Goal: Register for event/course

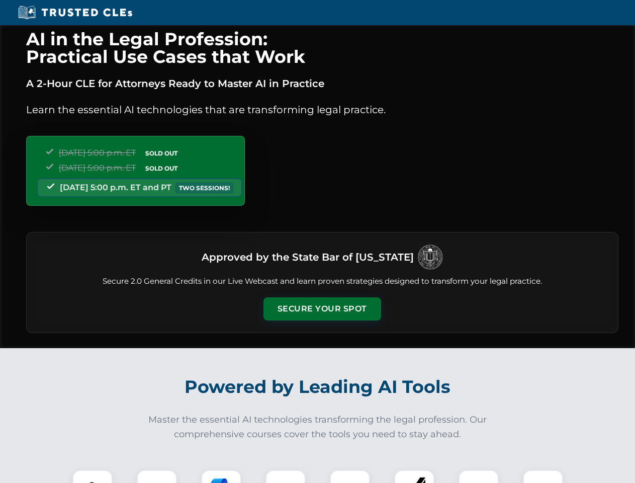
click at [322, 309] on button "Secure Your Spot" at bounding box center [323, 308] width 118 height 23
click at [93, 476] on img at bounding box center [92, 489] width 29 height 29
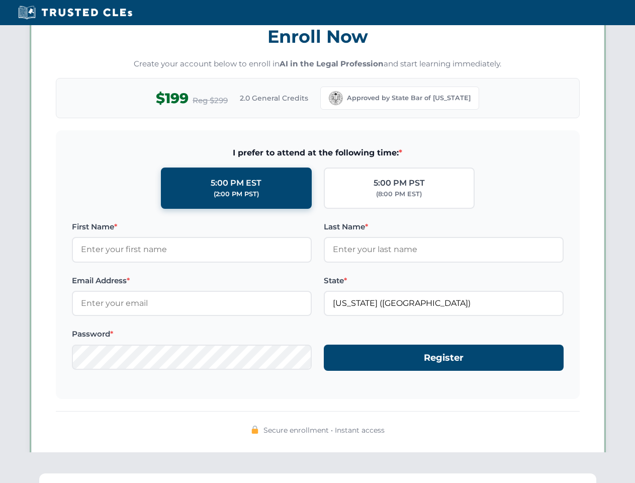
click at [286, 476] on div "AI in the Legal Profession: Practical Use Cases that Work A 2-Hour CLE for Atto…" at bounding box center [317, 329] width 635 height 2353
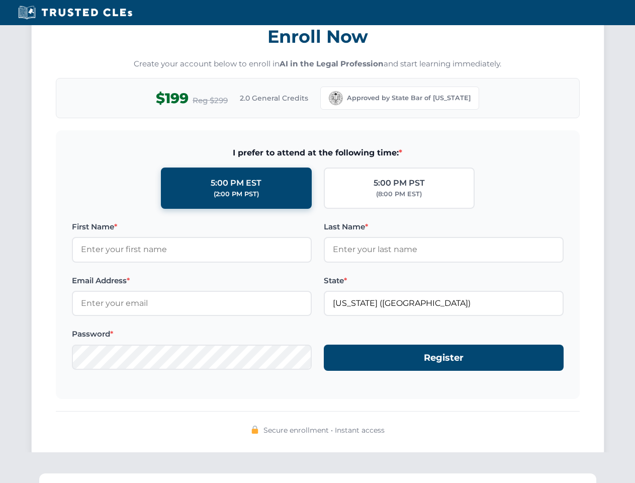
scroll to position [987, 0]
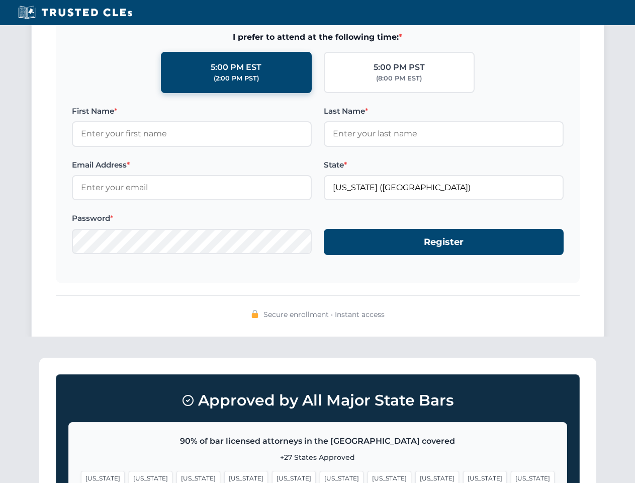
click at [463, 476] on span "[US_STATE]" at bounding box center [485, 478] width 44 height 15
